Goal: Find specific page/section

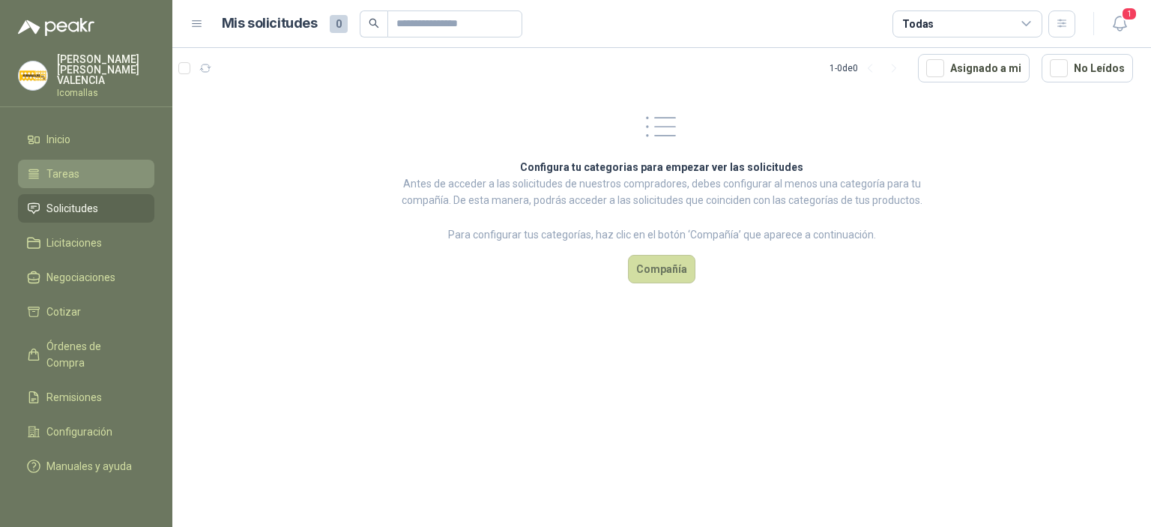
click at [72, 182] on span "Tareas" at bounding box center [62, 174] width 33 height 16
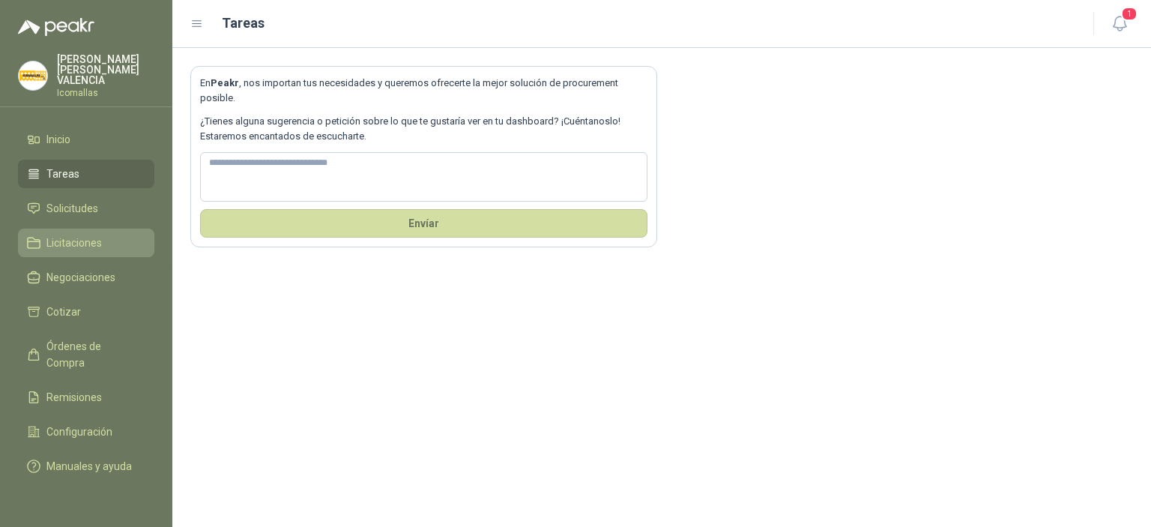
click at [105, 248] on li "Licitaciones" at bounding box center [86, 242] width 118 height 16
